Goal: Check status: Check status

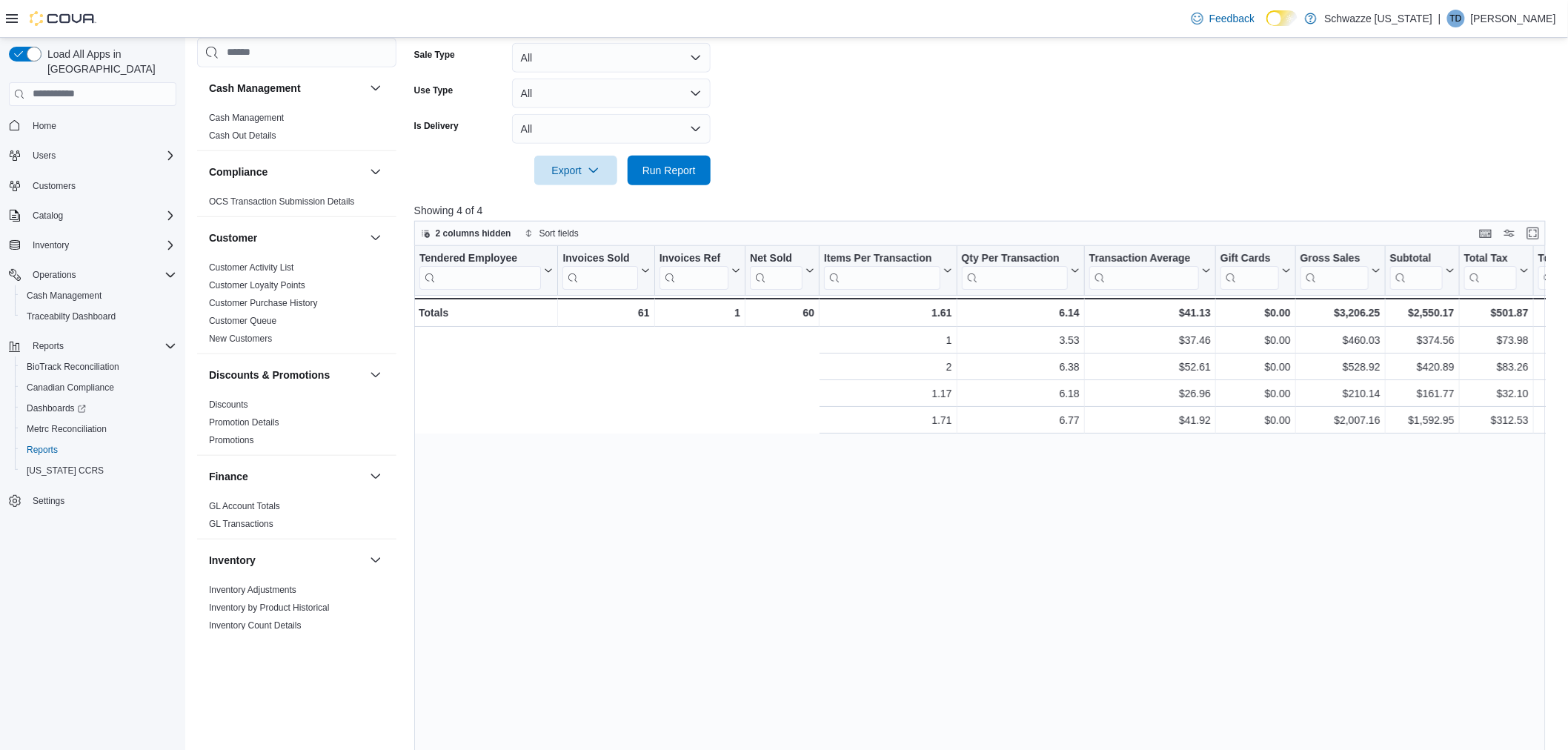
scroll to position [0, 658]
